Goal: Find contact information: Find contact information

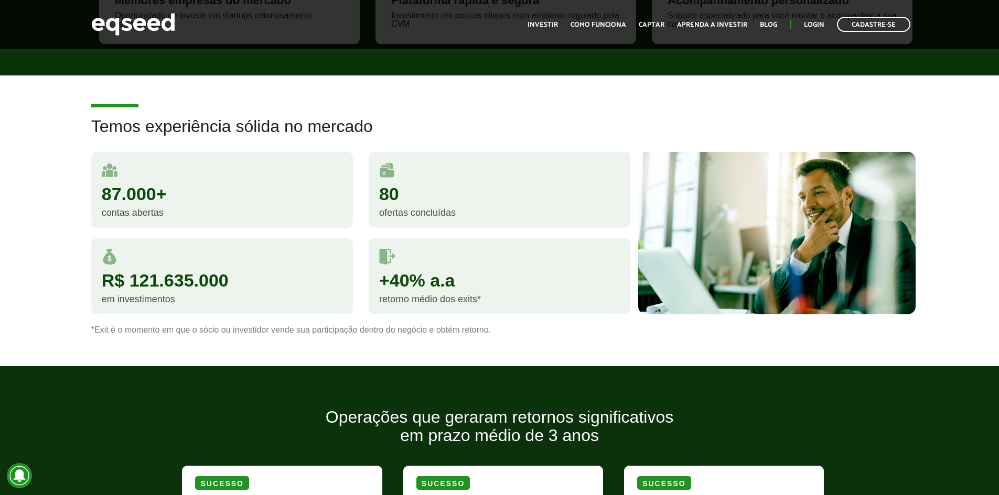
scroll to position [877, 0]
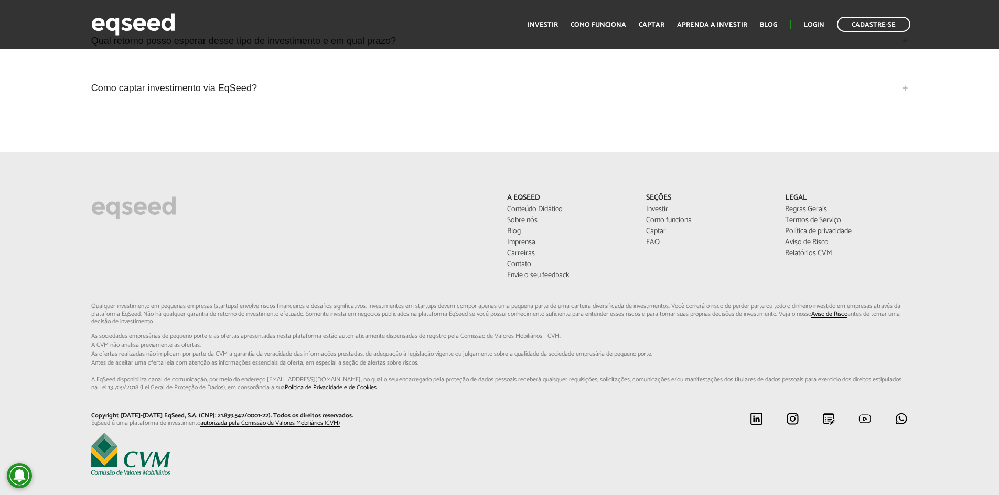
scroll to position [2782, 0]
click at [526, 260] on link "Contato" at bounding box center [568, 263] width 123 height 7
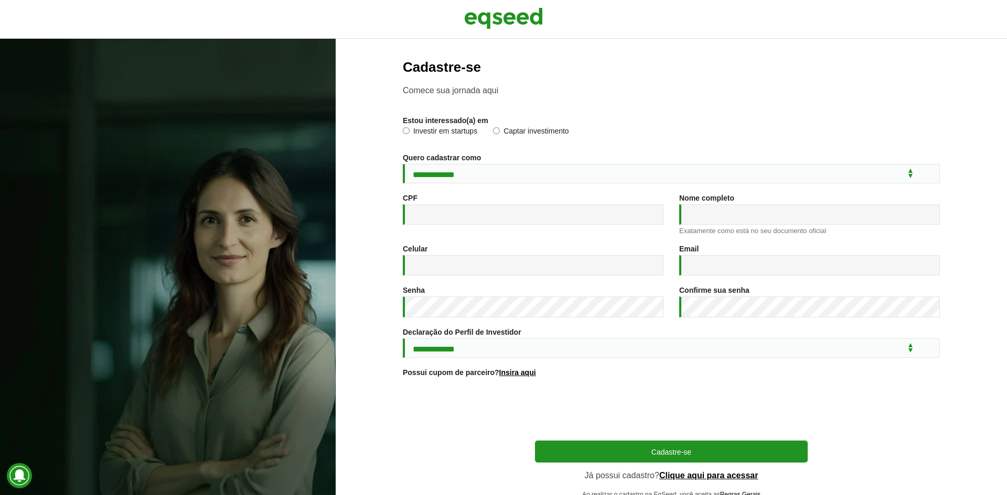
scroll to position [38, 0]
